Goal: Find specific page/section: Find specific page/section

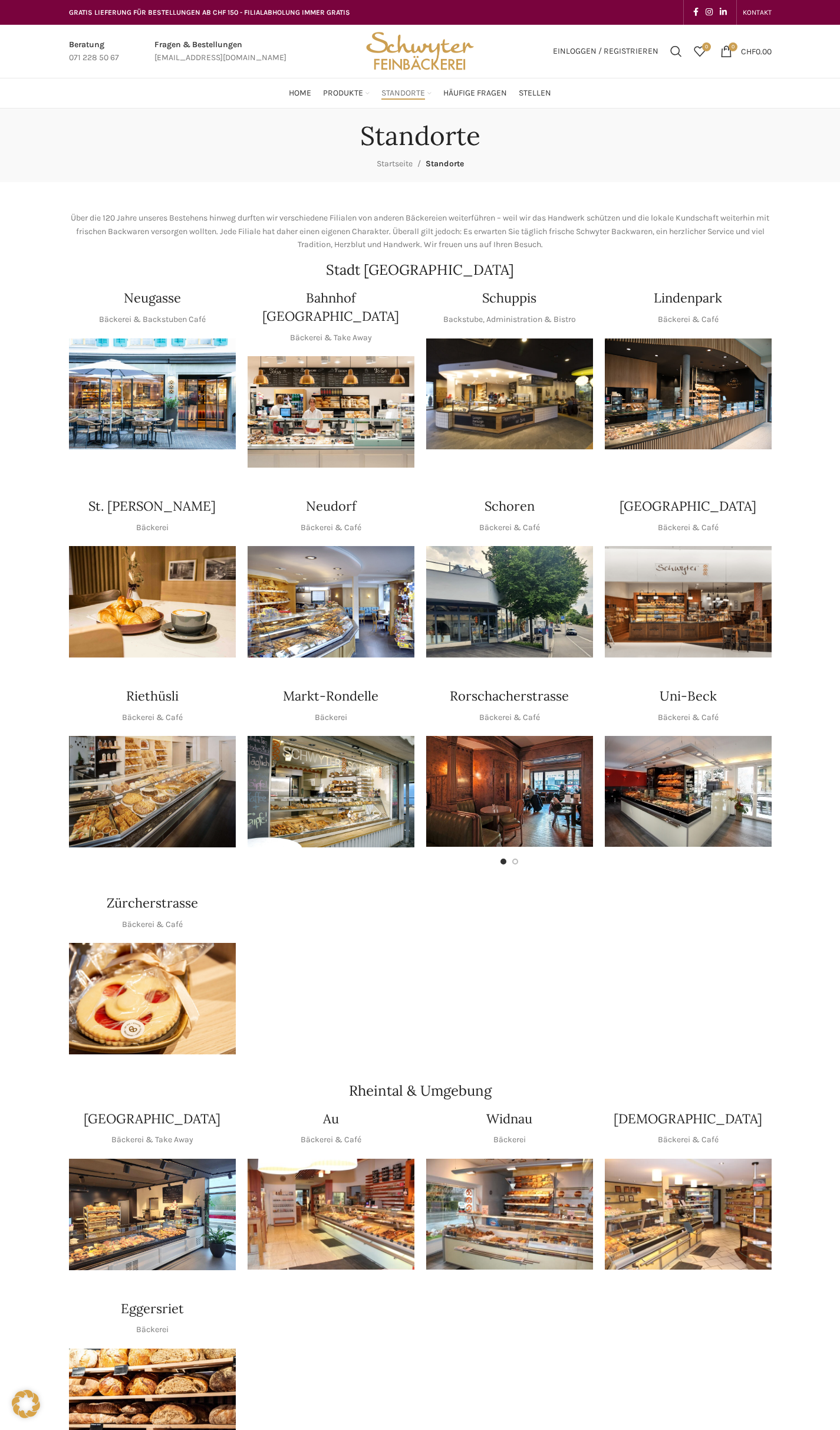
click at [530, 392] on img "1 / 1" at bounding box center [510, 394] width 167 height 111
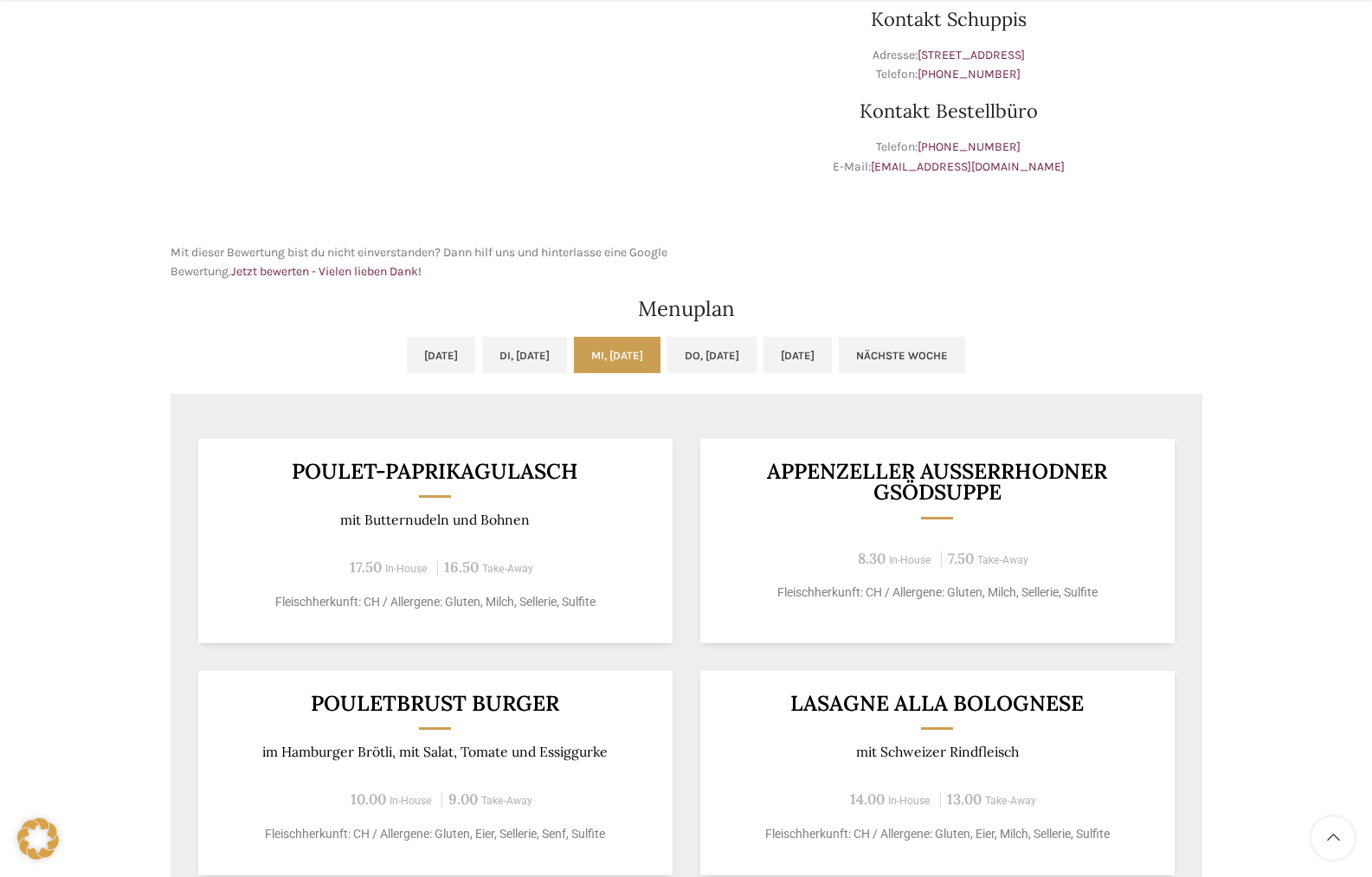
scroll to position [693, 0]
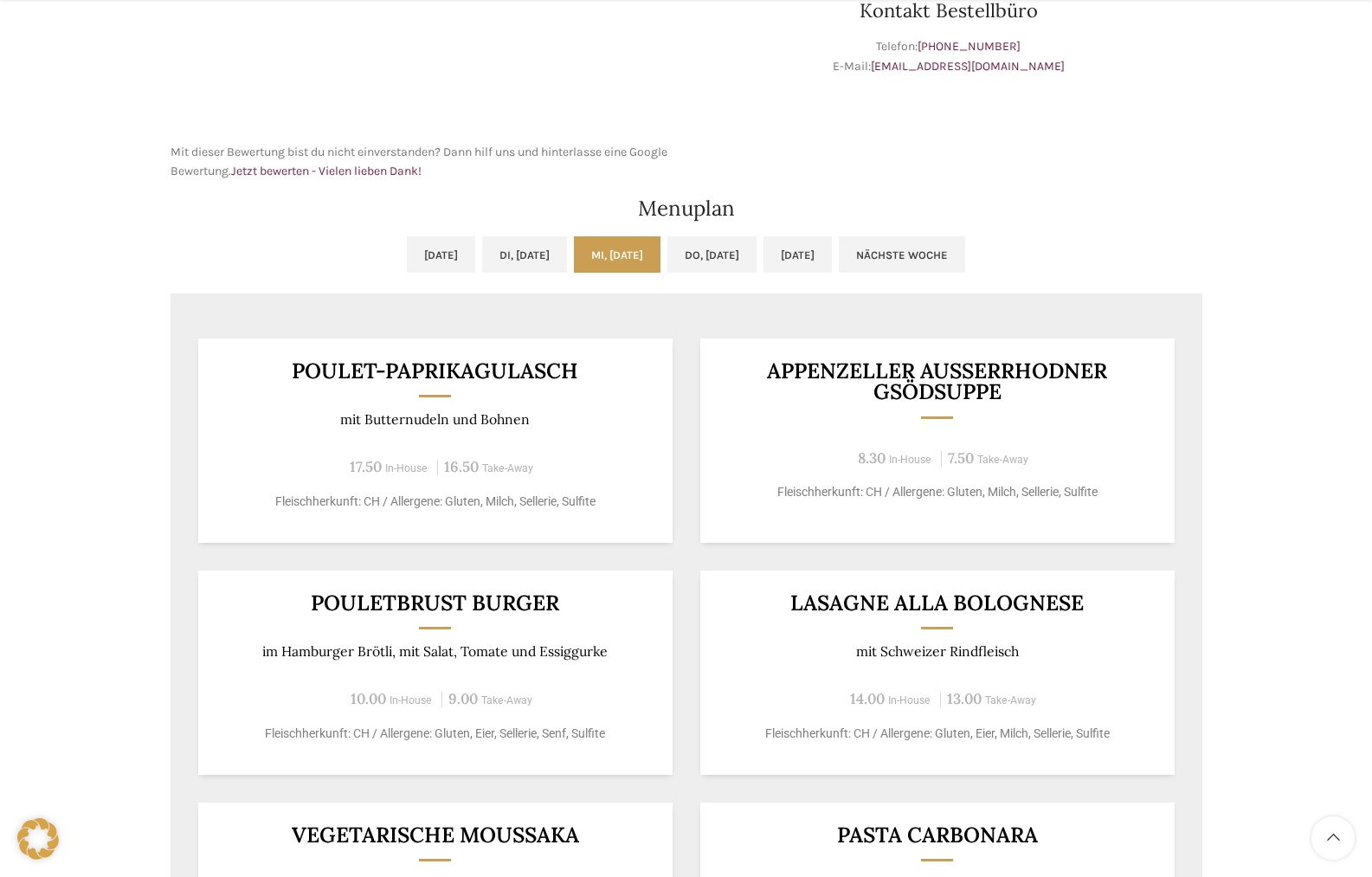
click at [504, 385] on div "Poulet-Paprikagulasch mit Butternudeln und Bohnen 17.50 In-House 16.50 Take-Awa…" at bounding box center [435, 441] width 475 height 205
click at [503, 374] on h3 "Poulet-Paprikagulasch" at bounding box center [435, 371] width 432 height 22
click at [505, 374] on h3 "Poulet-Paprikagulasch" at bounding box center [435, 371] width 432 height 22
copy div "Poulet-Paprikagulasch"
